Goal: Task Accomplishment & Management: Use online tool/utility

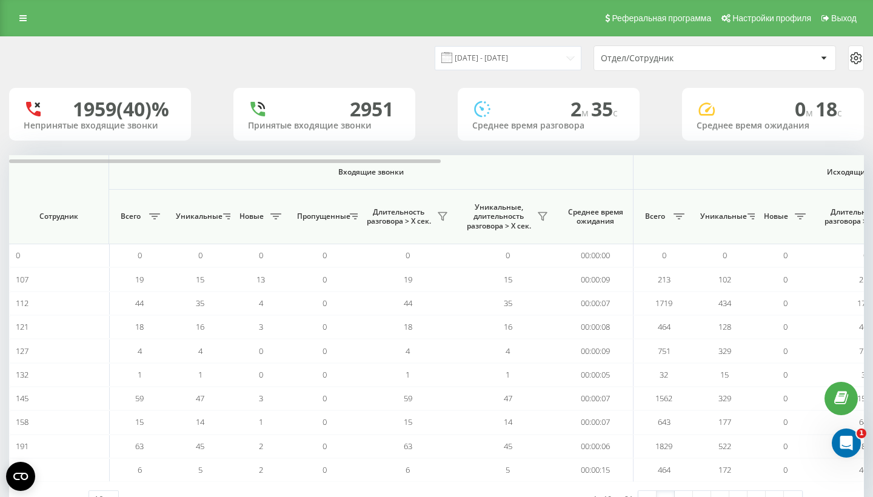
click at [624, 64] on div "Отдел/Сотрудник" at bounding box center [673, 58] width 145 height 10
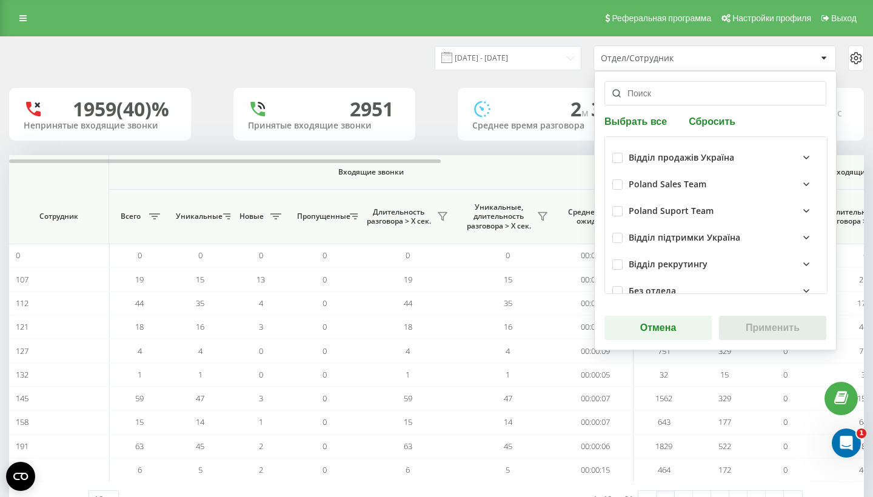
click at [656, 99] on input "text" at bounding box center [715, 93] width 222 height 24
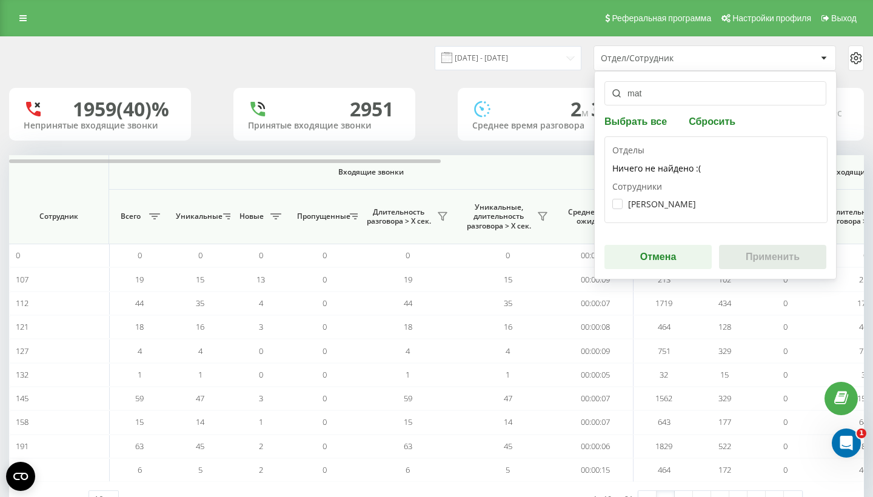
type input "mat"
click at [629, 207] on div "[PERSON_NAME]" at bounding box center [715, 204] width 207 height 22
click at [619, 215] on div "[PERSON_NAME]" at bounding box center [715, 204] width 207 height 22
click at [620, 209] on label "[PERSON_NAME]" at bounding box center [654, 204] width 84 height 10
checkbox input "true"
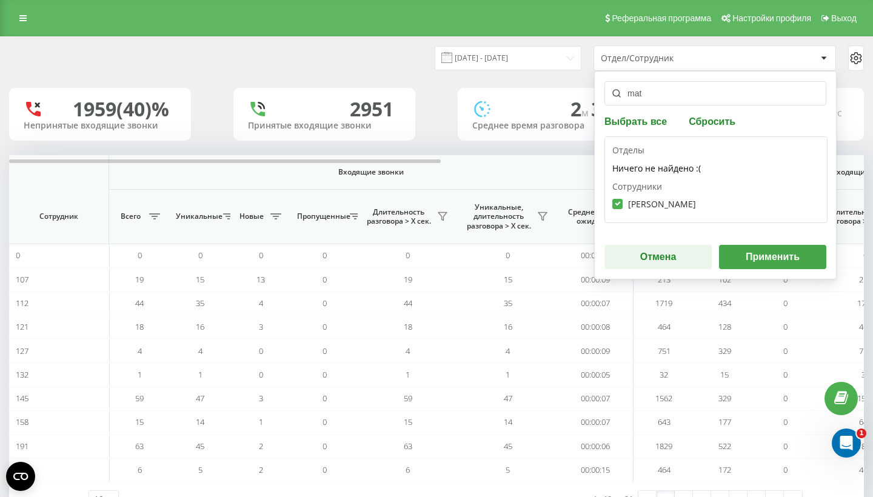
click at [763, 279] on div "mat Выбрать все Сбросить Отделы Ничего не найдено :( Сотрудники [PERSON_NAME] О…" at bounding box center [715, 175] width 242 height 209
click at [763, 278] on div "mat Выбрать все Сбросить Отделы Ничего не найдено :( Сотрудники [PERSON_NAME] О…" at bounding box center [715, 175] width 242 height 209
click at [764, 269] on button "Применить" at bounding box center [772, 257] width 107 height 24
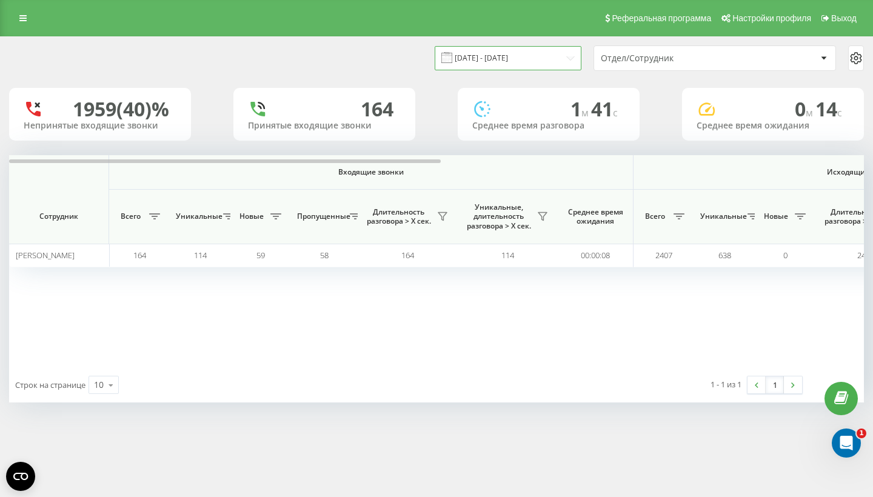
click at [505, 68] on input "[DATE] - [DATE]" at bounding box center [508, 58] width 147 height 24
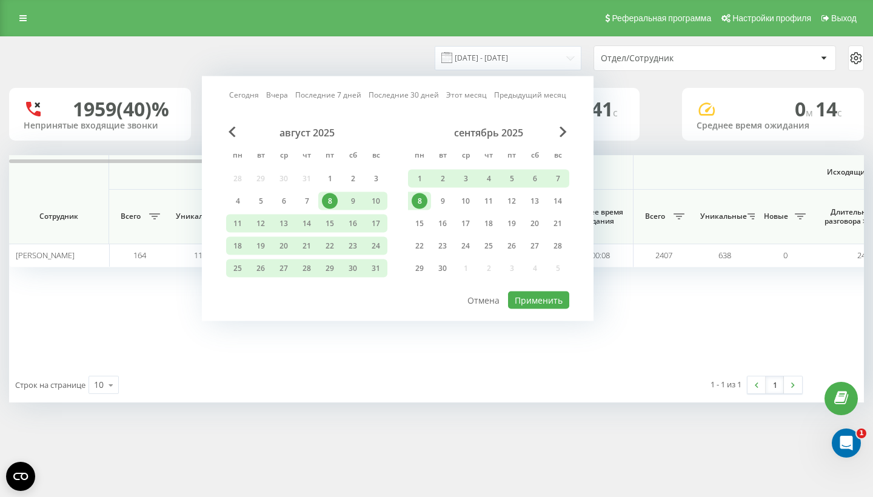
click at [255, 101] on link "Сегодня" at bounding box center [244, 95] width 30 height 12
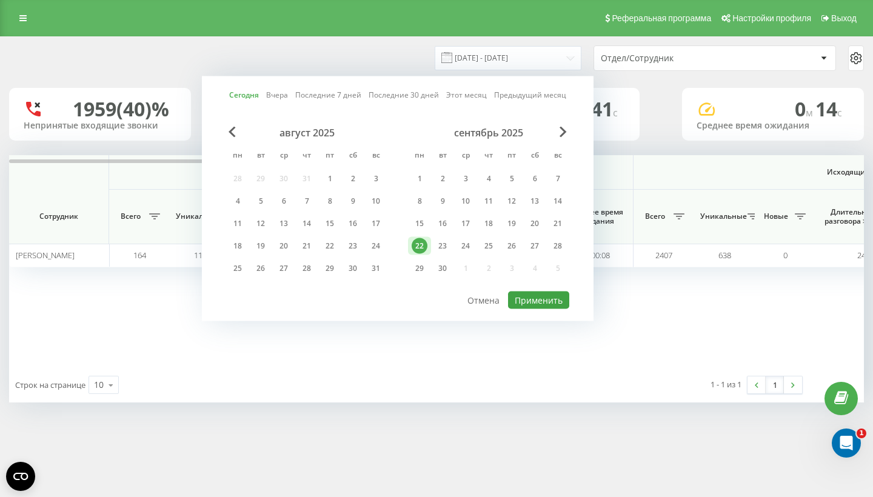
click at [540, 309] on button "Применить" at bounding box center [538, 301] width 61 height 18
type input "[DATE] - [DATE]"
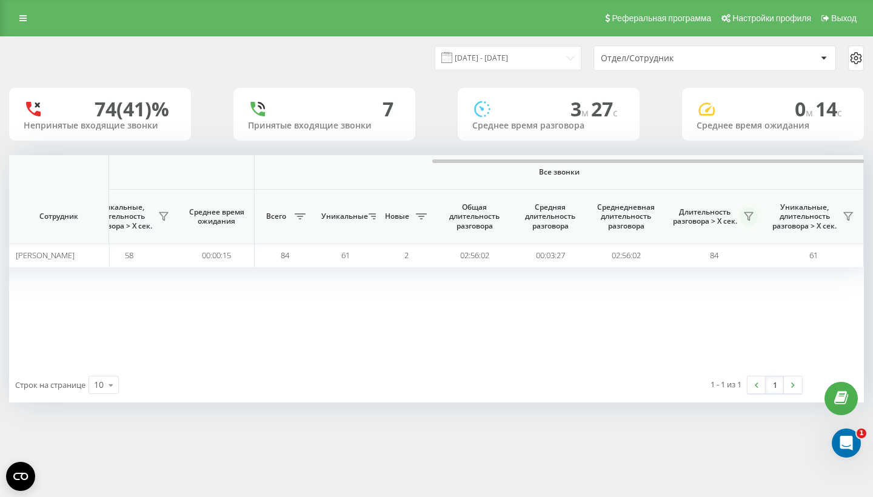
click at [748, 220] on button at bounding box center [748, 216] width 18 height 19
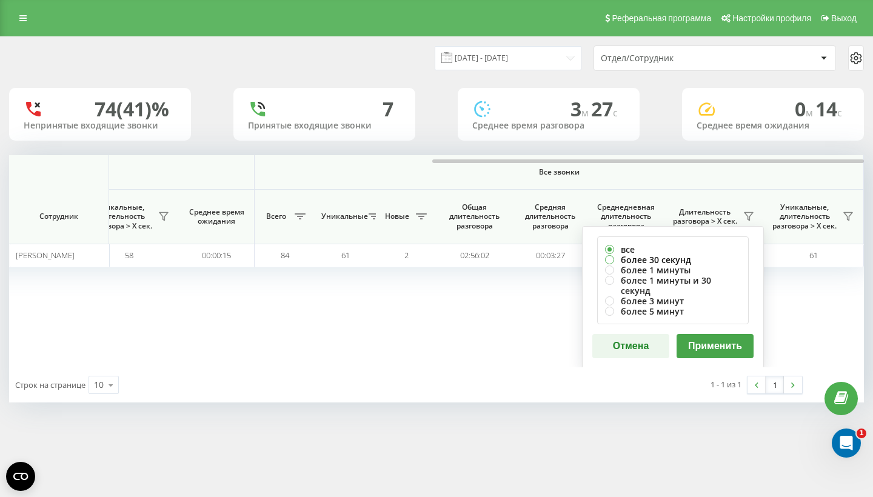
click at [676, 256] on label "более 30 секунд" at bounding box center [673, 260] width 136 height 10
radio input "true"
click at [687, 334] on button "Применить" at bounding box center [714, 346] width 77 height 24
